Goal: Obtain resource: Obtain resource

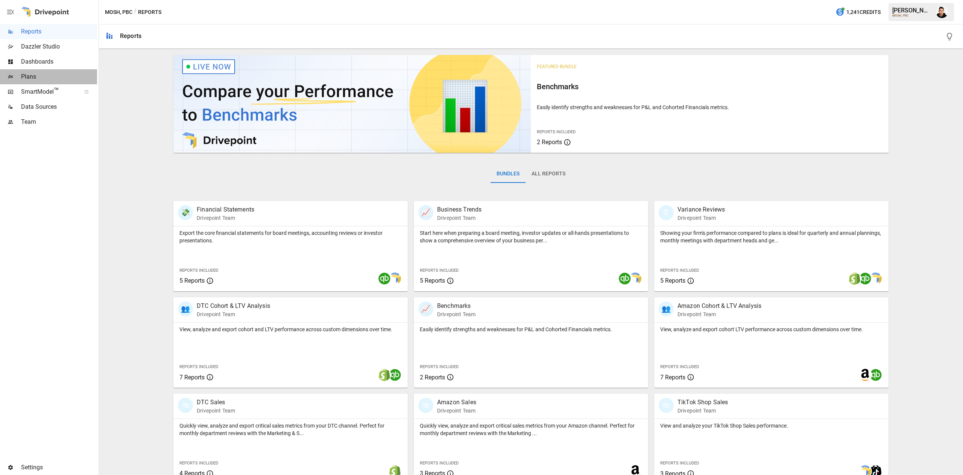
click at [56, 78] on span "Plans" at bounding box center [59, 76] width 76 height 9
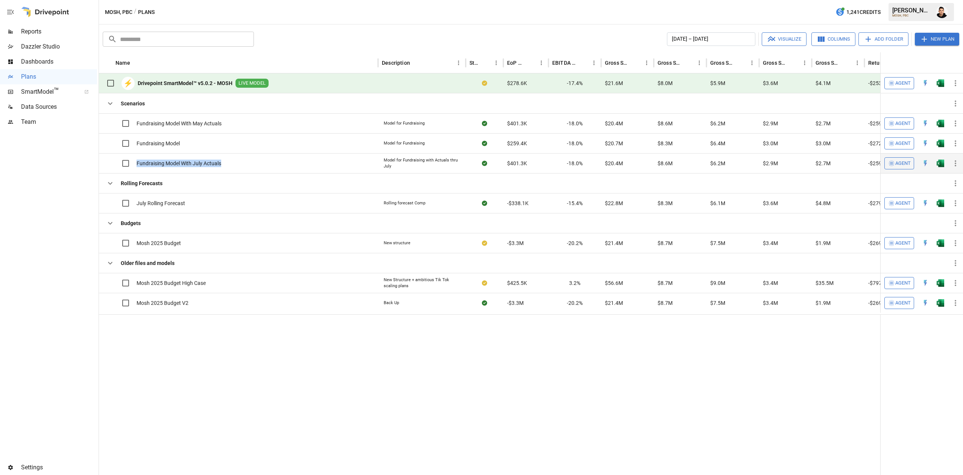
click at [133, 170] on div "Fundraising Model With July Actuals" at bounding box center [238, 163] width 279 height 20
click at [941, 167] on img "Open in Excel" at bounding box center [941, 164] width 8 height 8
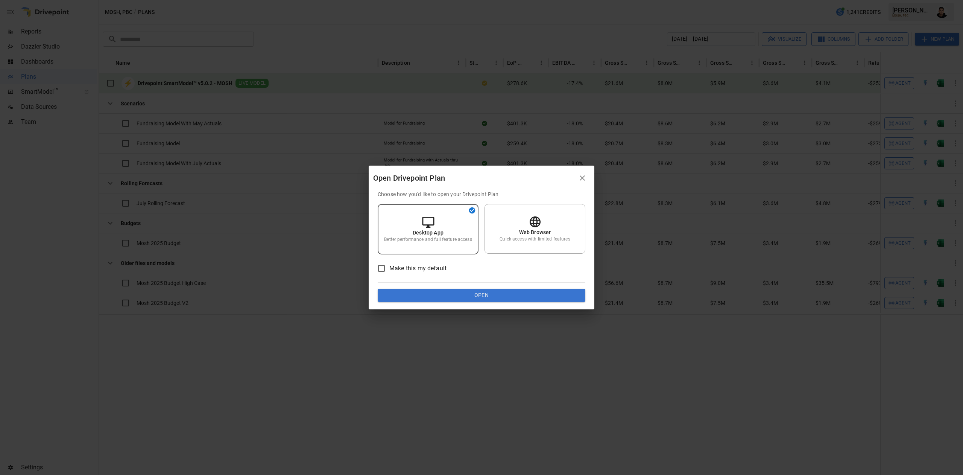
click at [548, 287] on div "Choose how you'd like to open your Drivepoint Plan Desktop App Better performan…" at bounding box center [482, 246] width 208 height 112
click at [535, 297] on button "Open" at bounding box center [482, 296] width 208 height 14
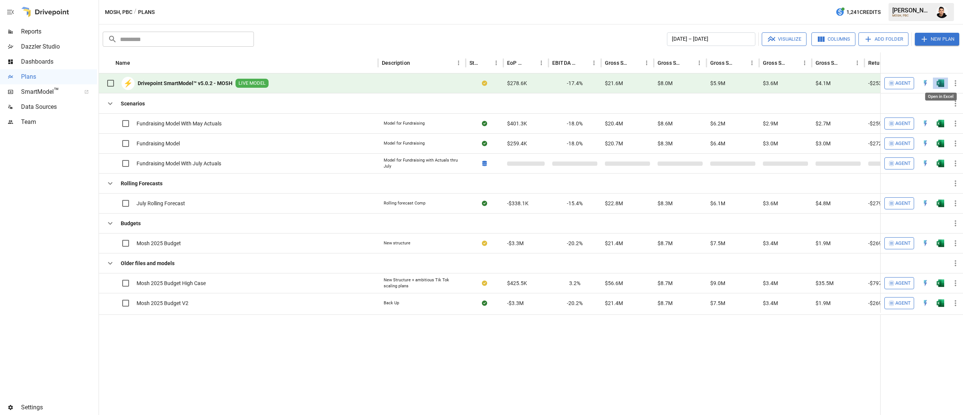
click at [941, 83] on img "Open in Excel" at bounding box center [941, 83] width 8 height 8
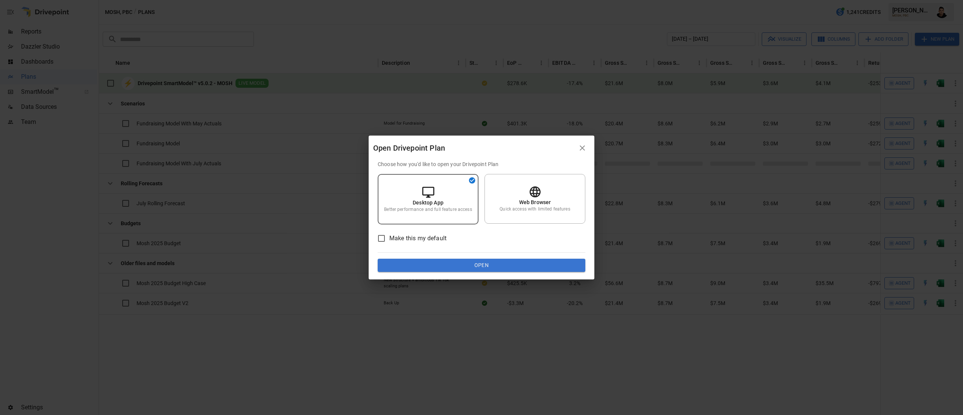
click at [539, 264] on button "Open" at bounding box center [482, 265] width 208 height 14
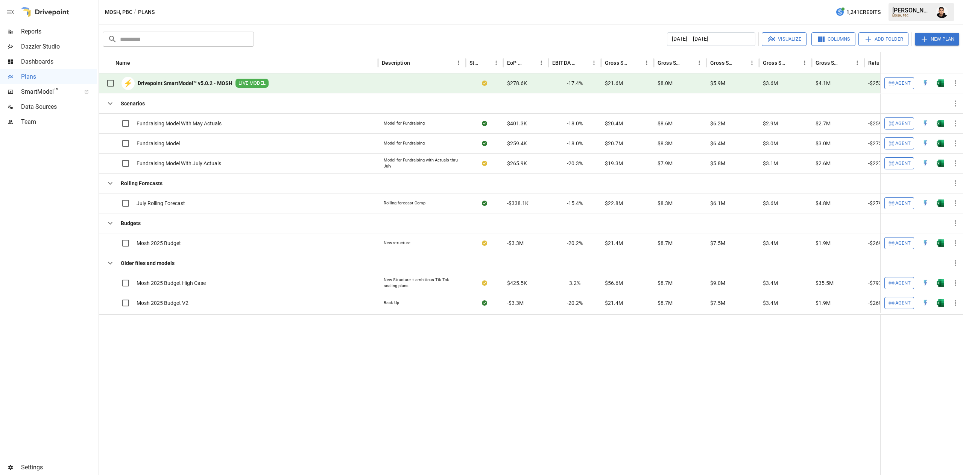
click at [944, 10] on img "Francisco Sanchez" at bounding box center [942, 12] width 12 height 12
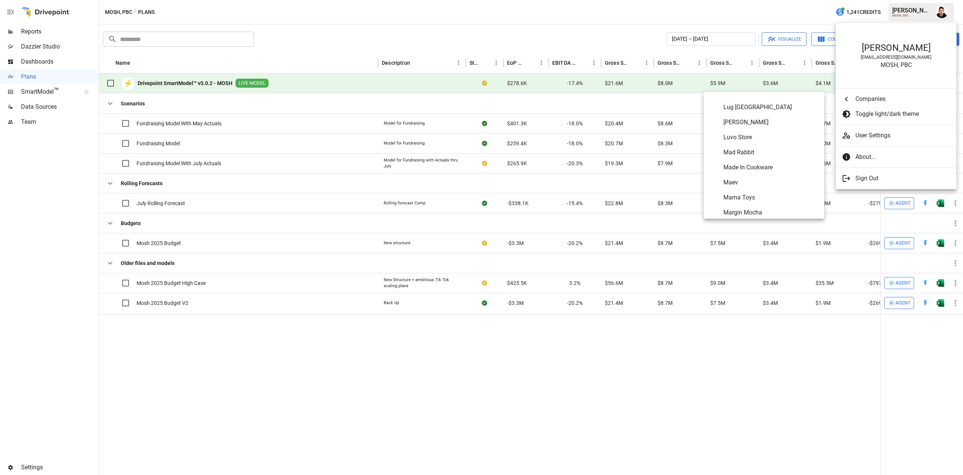
scroll to position [2551, 0]
click at [762, 153] on span "Mad Rabbit" at bounding box center [770, 155] width 95 height 9
